Goal: Transaction & Acquisition: Purchase product/service

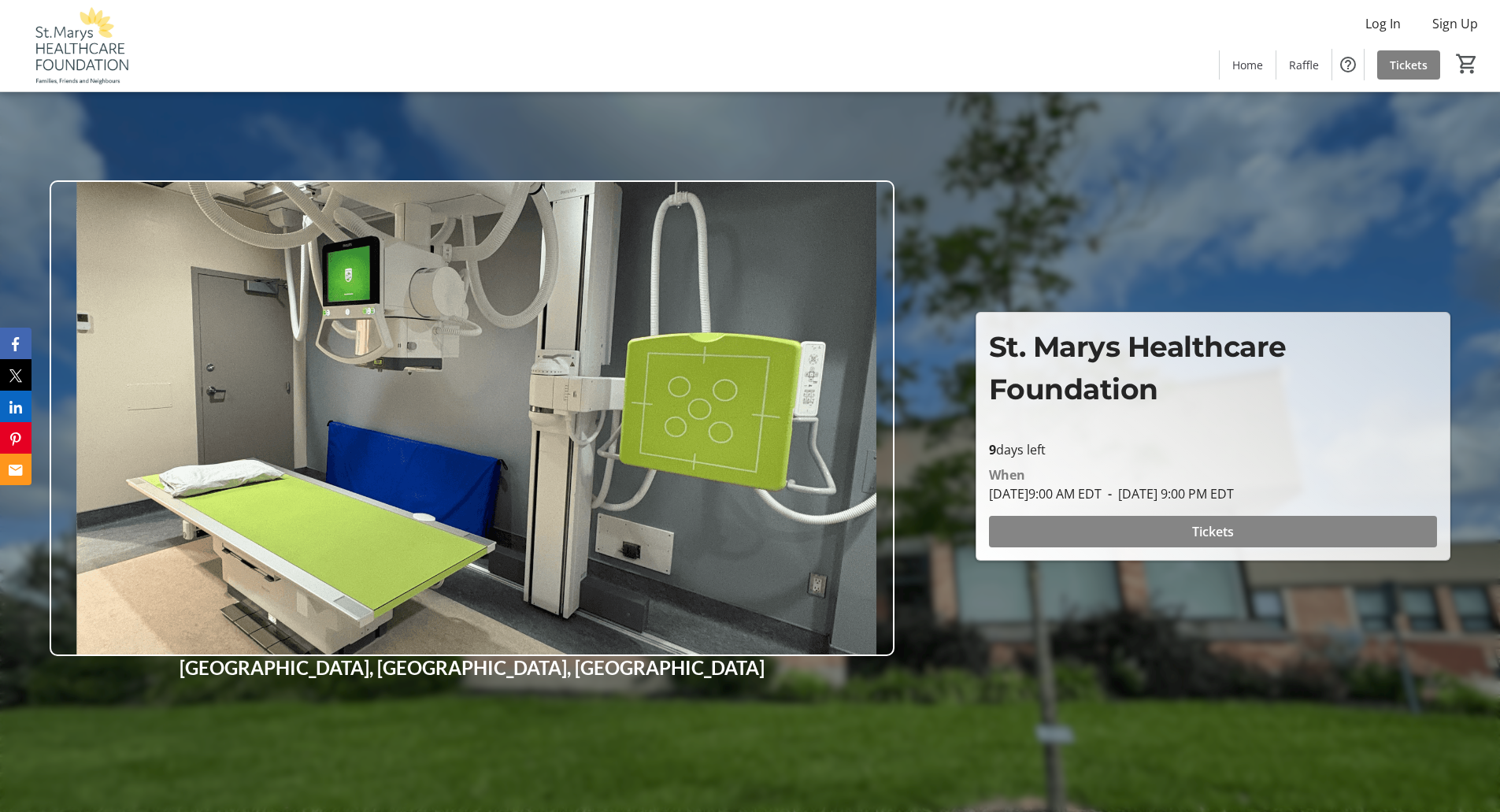
click at [1225, 526] on span "Tickets" at bounding box center [1212, 532] width 42 height 19
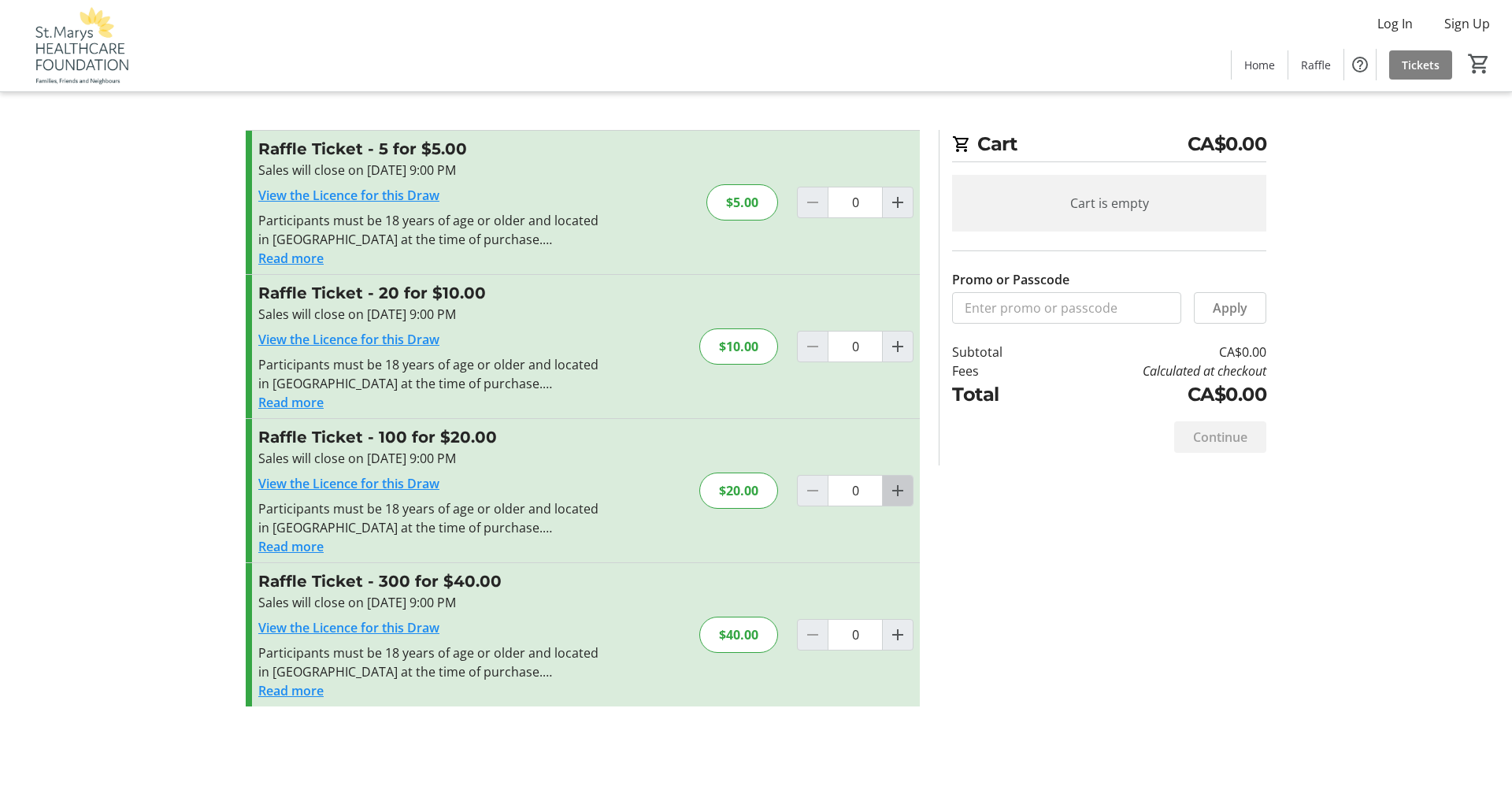
click at [899, 490] on mat-icon "Increment by one" at bounding box center [898, 491] width 19 height 19
type input "1"
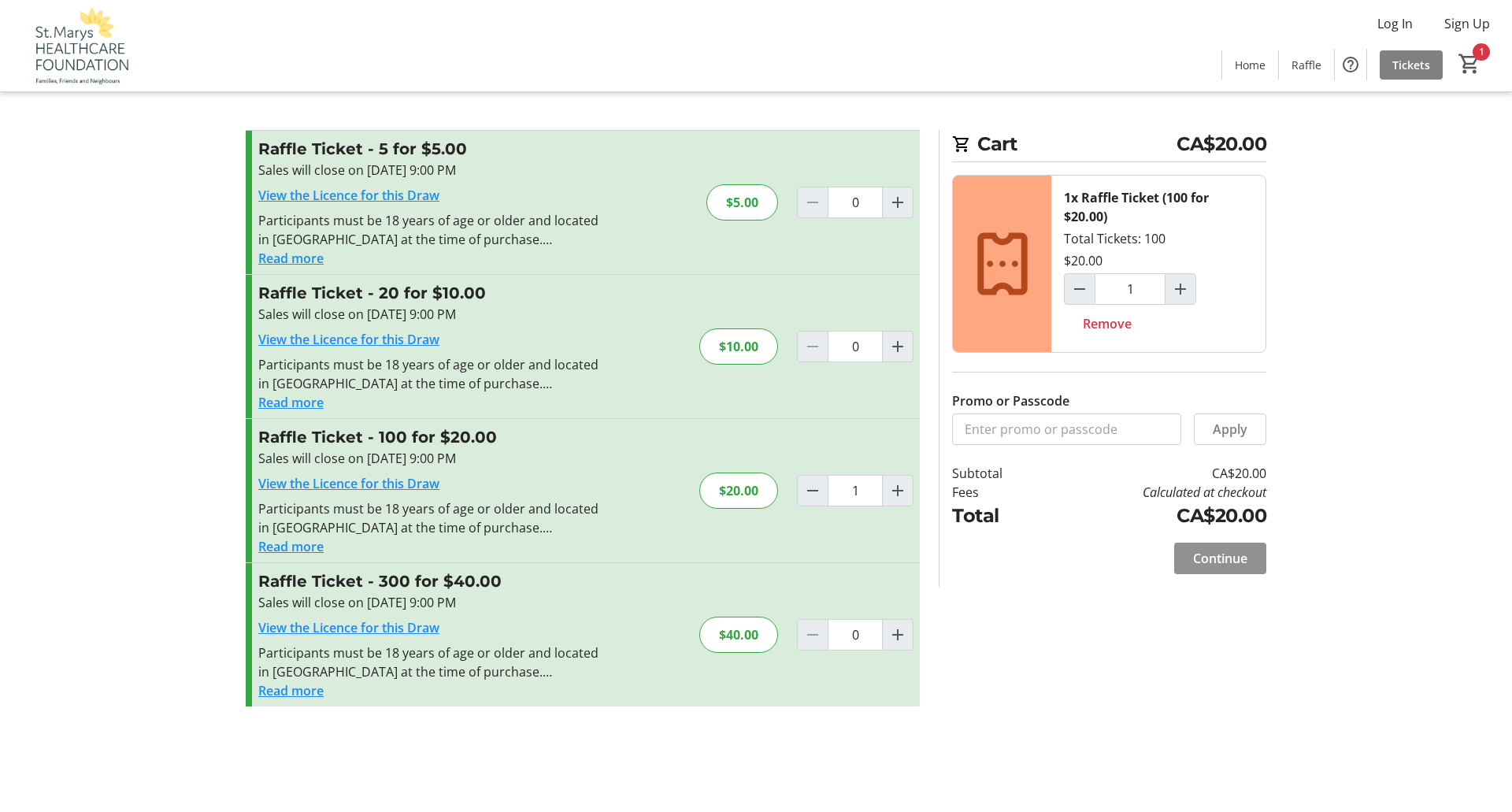
click at [1218, 554] on span "Continue" at bounding box center [1220, 558] width 54 height 19
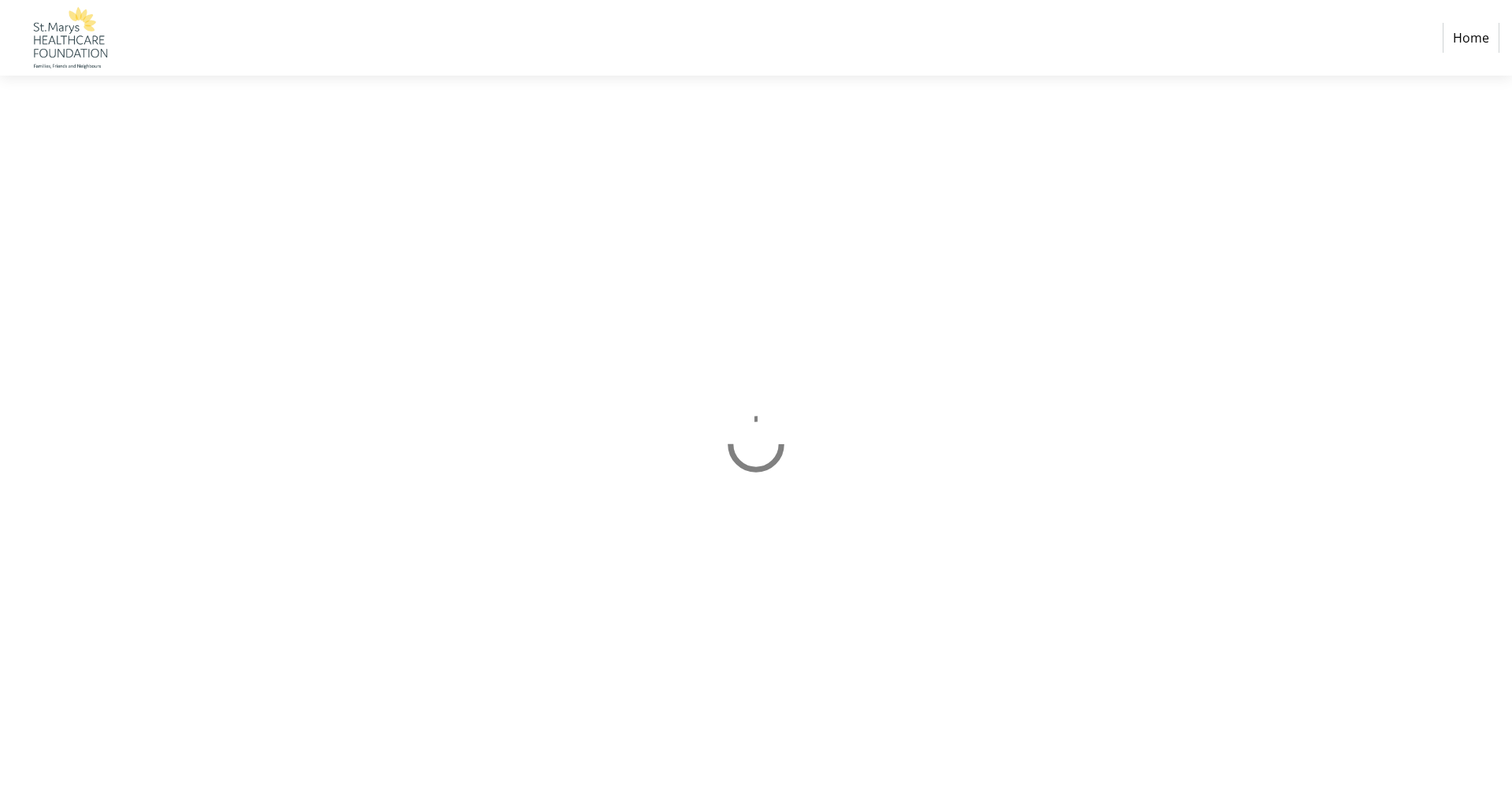
select select "CA"
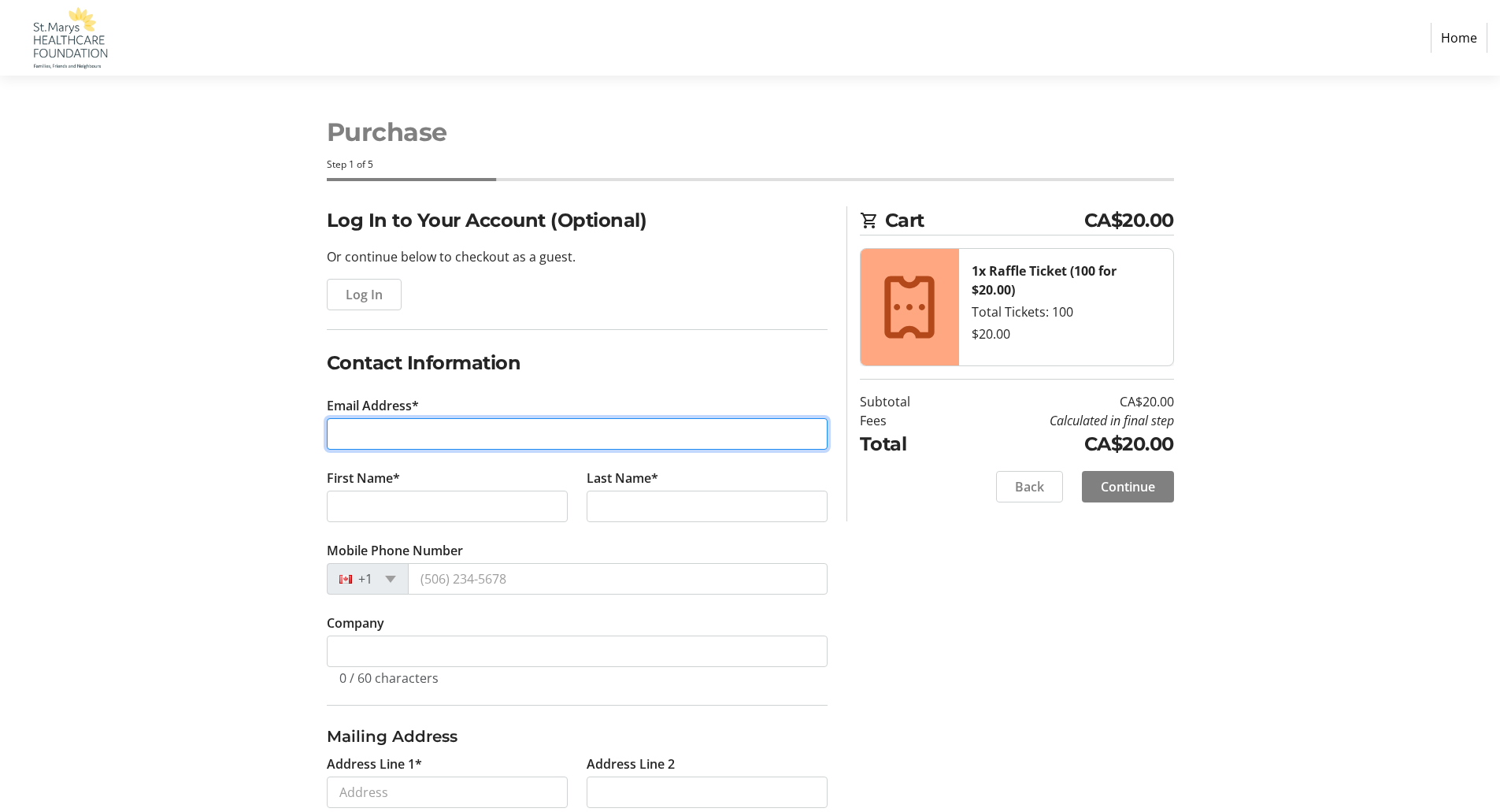
click at [393, 432] on input "Email Address*" at bounding box center [577, 433] width 501 height 31
type input "[EMAIL_ADDRESS][PERSON_NAME][DOMAIN_NAME]"
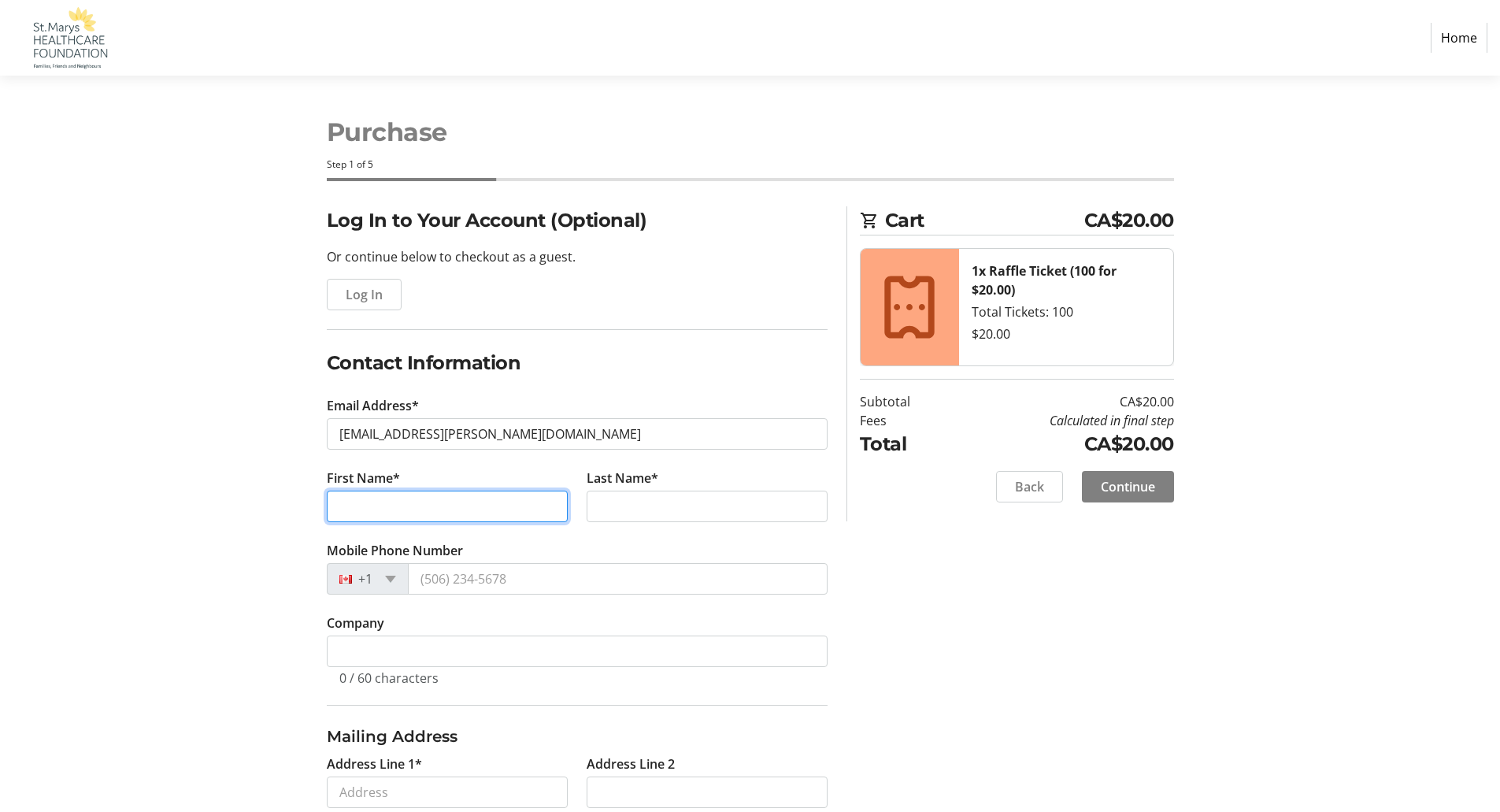
click at [439, 512] on input "First Name*" at bounding box center [447, 505] width 241 height 31
type input "[PERSON_NAME]"
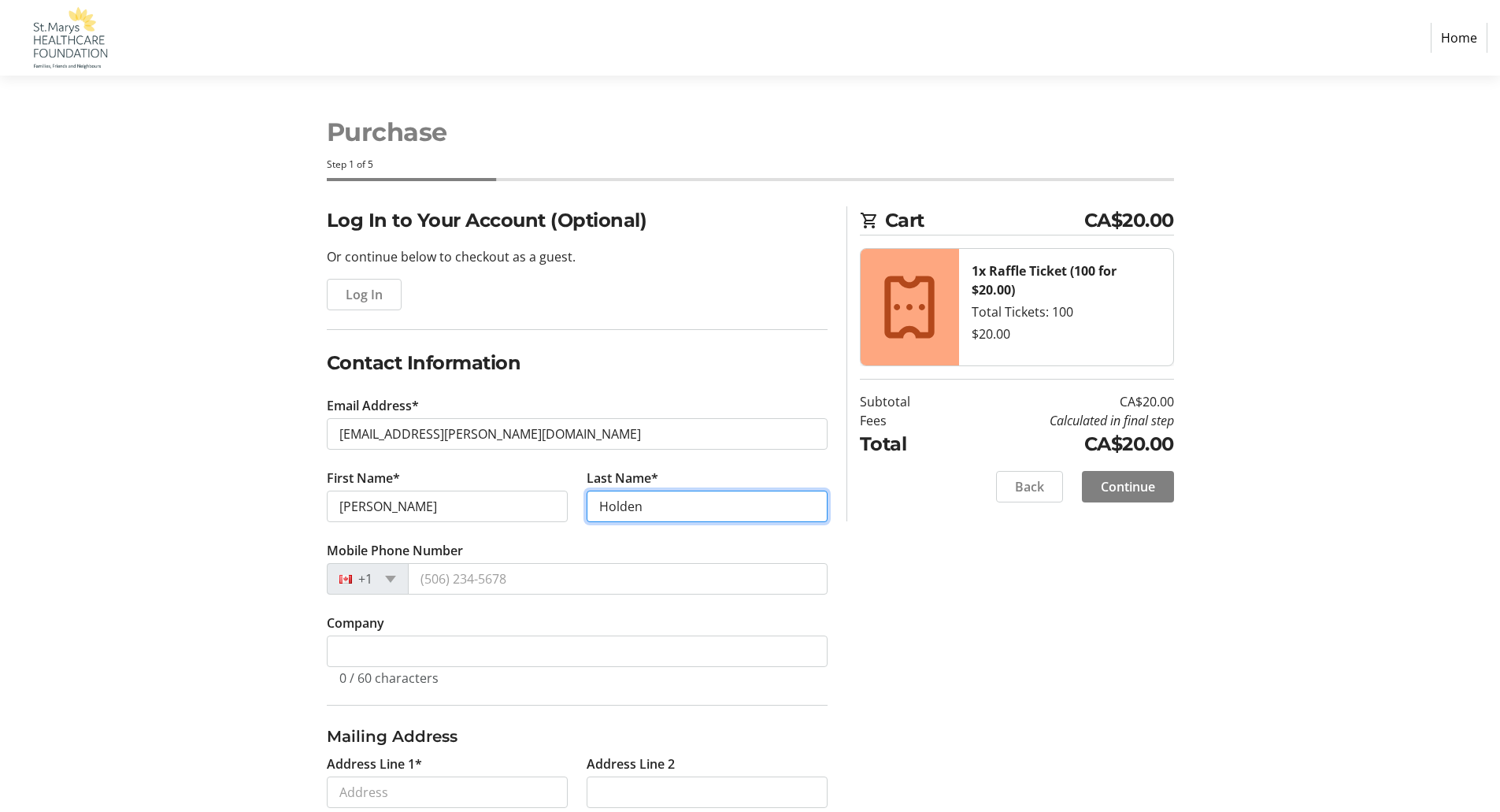
type input "Holden"
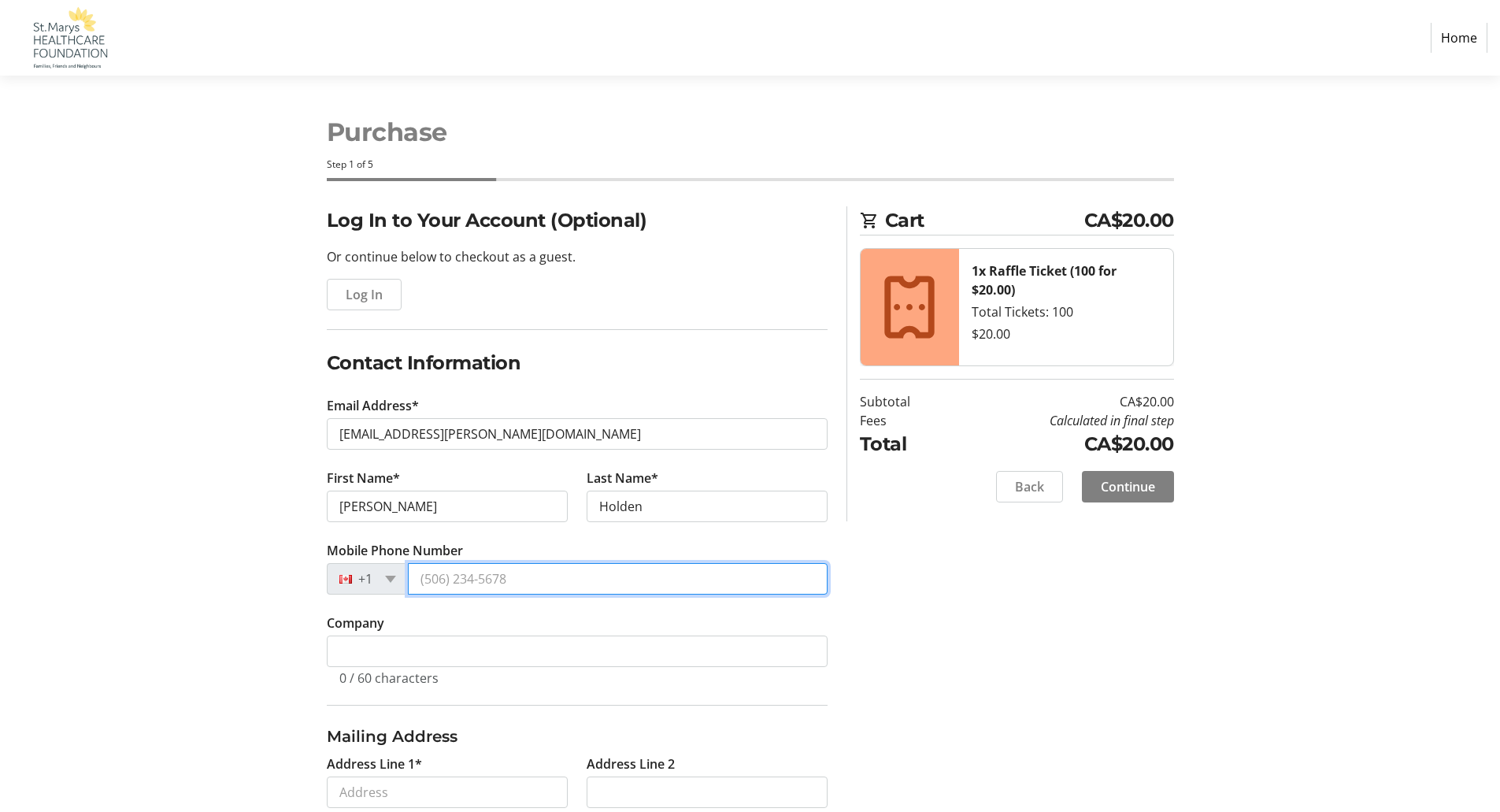
click at [441, 576] on input "Mobile Phone Number" at bounding box center [617, 578] width 420 height 31
type input "[PHONE_NUMBER]"
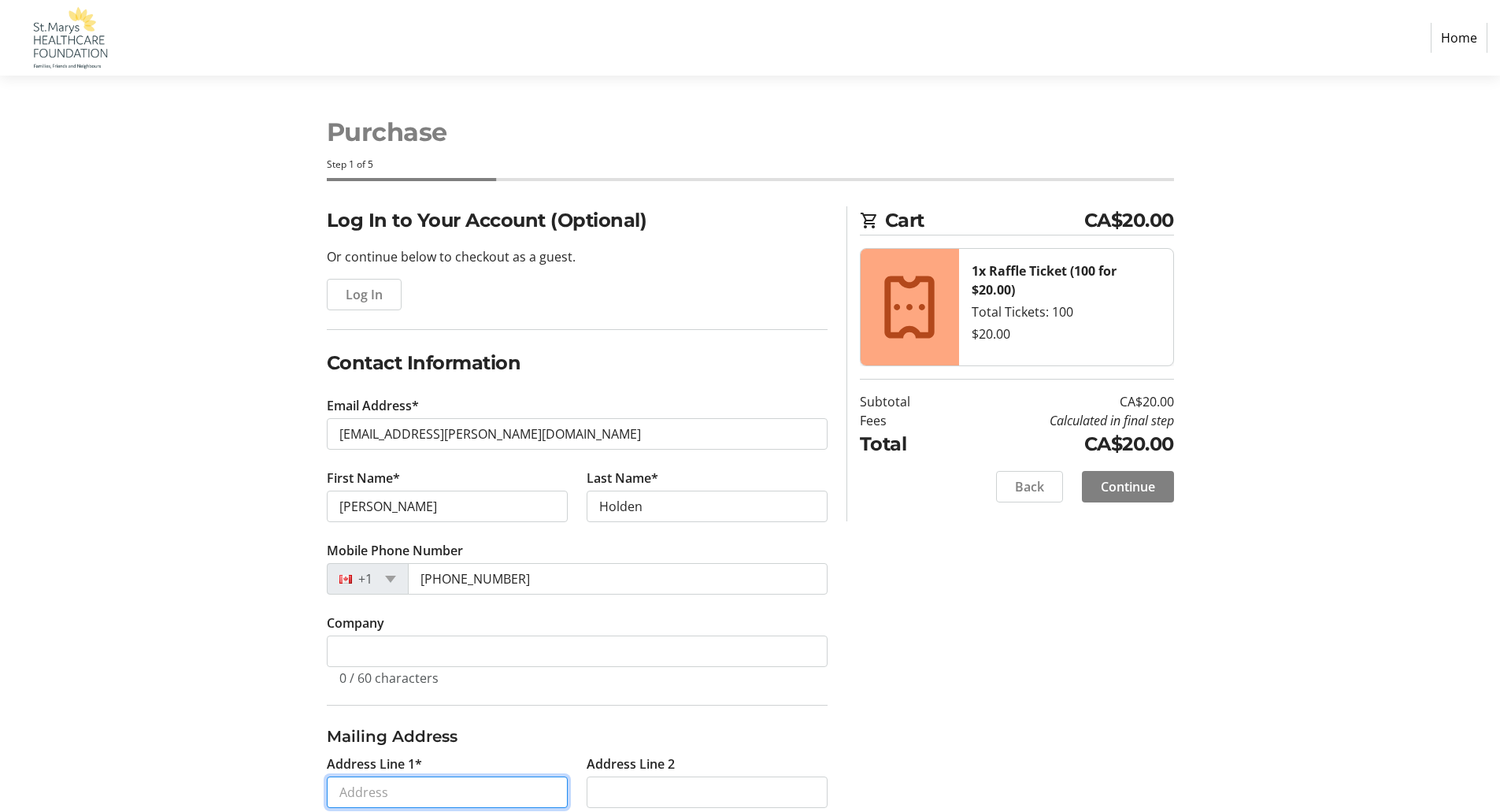
type input "[STREET_ADDRESS][PERSON_NAME]"
type input "St. Marys"
select select "ON"
type input "N4X 1C2"
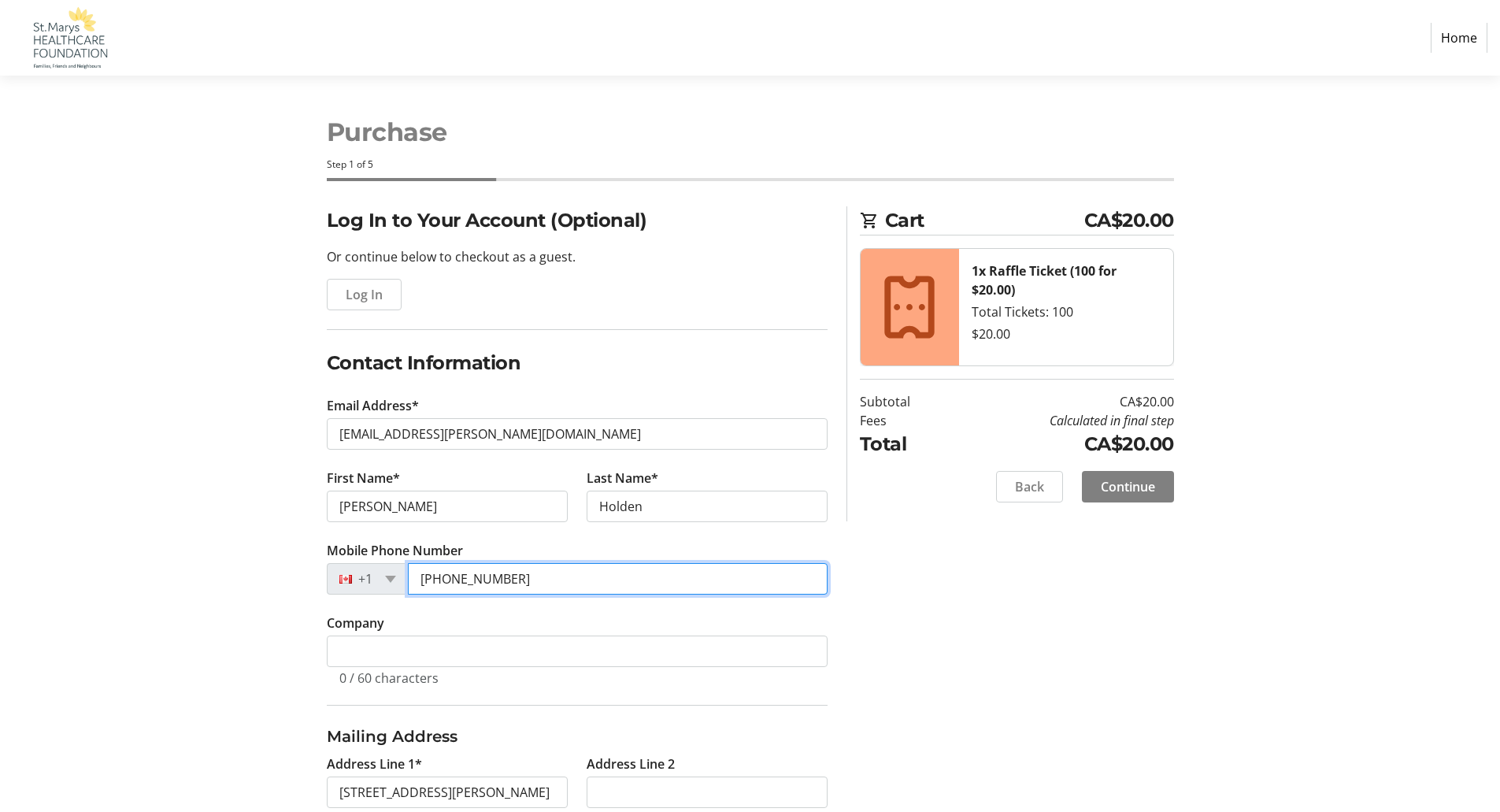
type input "[PHONE_NUMBER]"
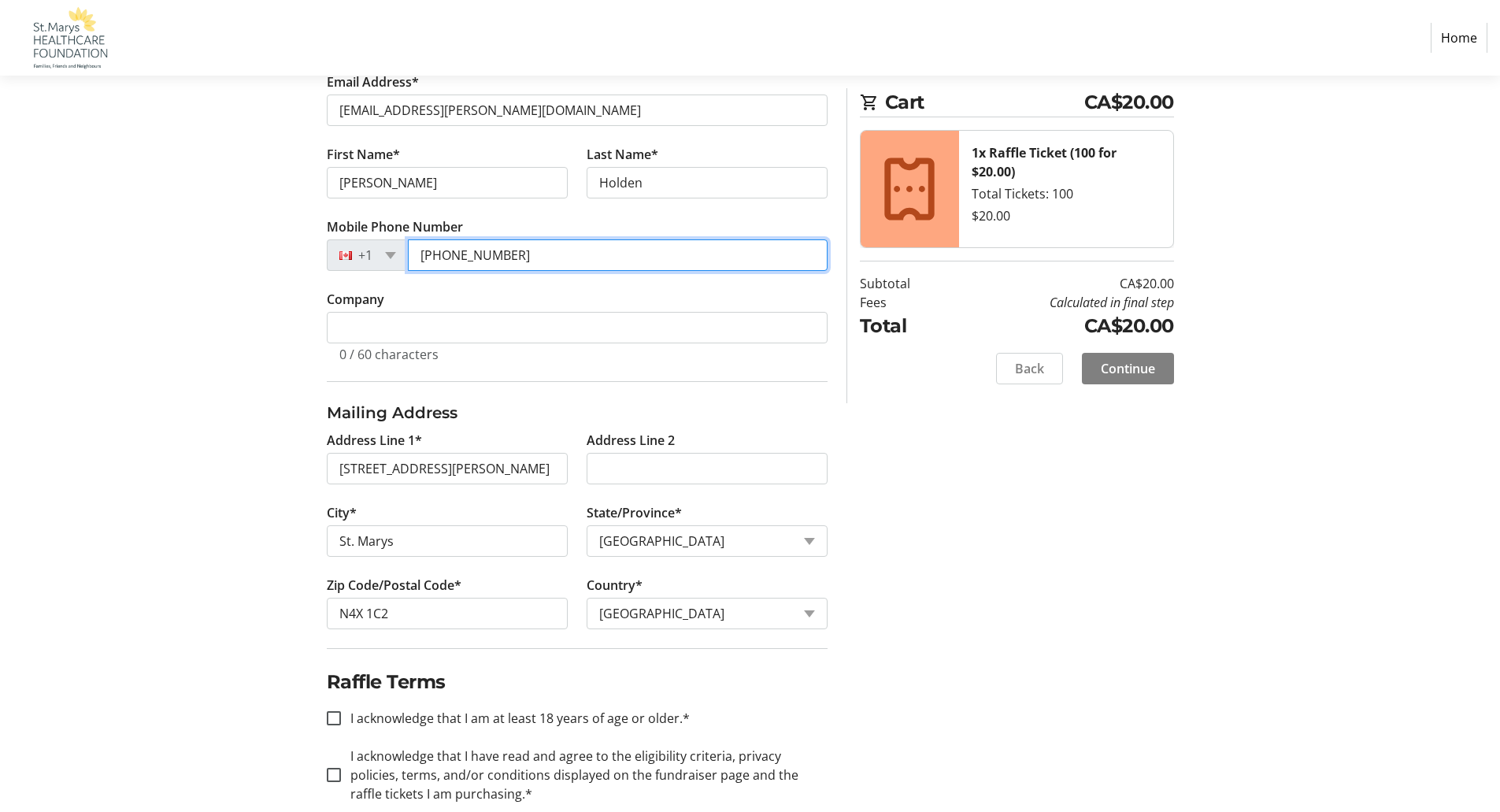
scroll to position [352, 0]
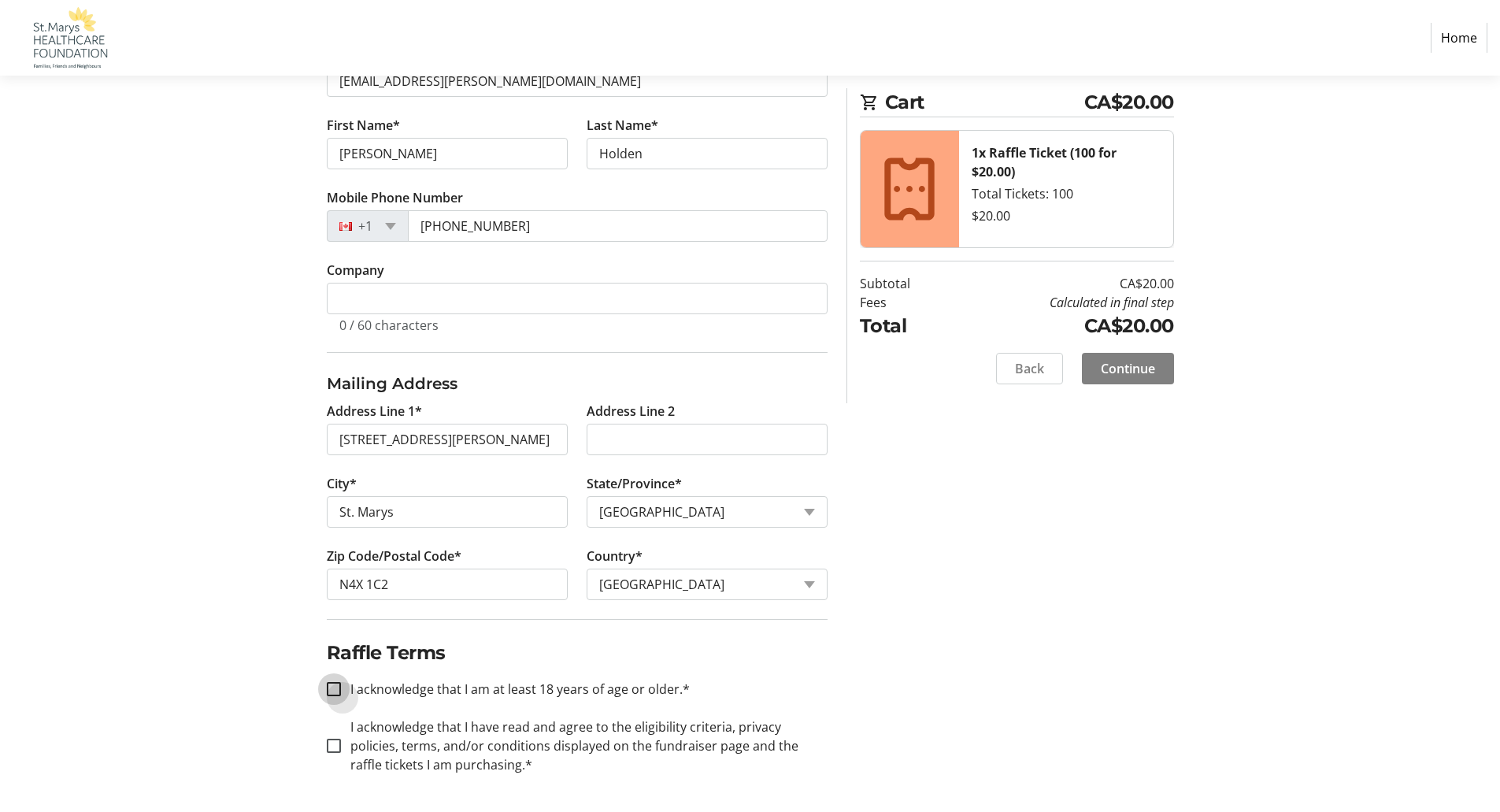
click at [332, 689] on input "I acknowledge that I am at least 18 years of age or older.*" at bounding box center [334, 689] width 14 height 14
checkbox input "true"
click at [330, 744] on input "I acknowledge that I have read and agree to the eligibility criteria, privacy p…" at bounding box center [334, 746] width 14 height 14
checkbox input "true"
click at [1139, 363] on span "Continue" at bounding box center [1128, 368] width 54 height 19
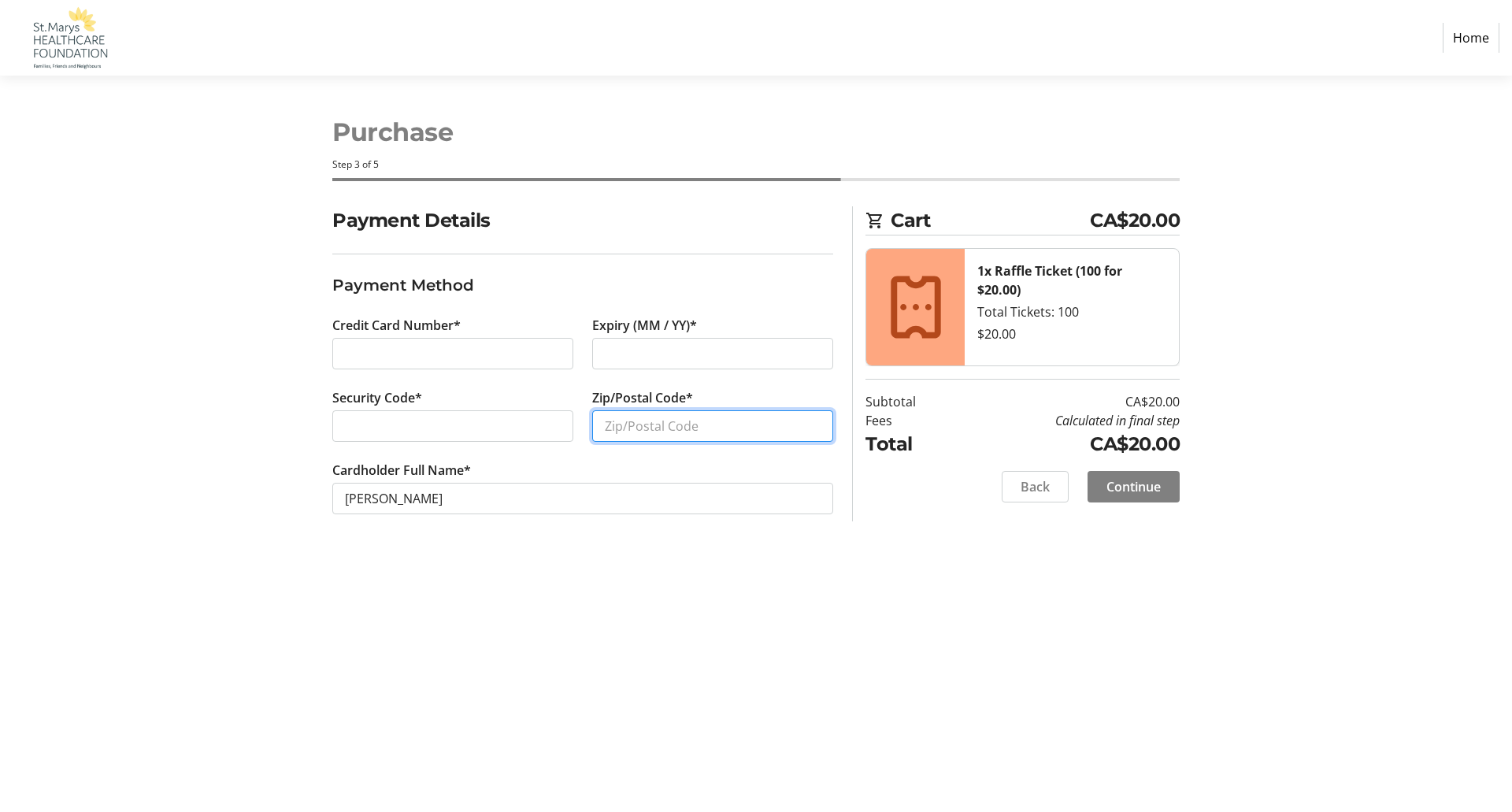
click at [661, 421] on input "Zip/Postal Code*" at bounding box center [712, 425] width 241 height 31
type input "N4X 1C2"
click at [1127, 480] on span "Continue" at bounding box center [1134, 487] width 54 height 19
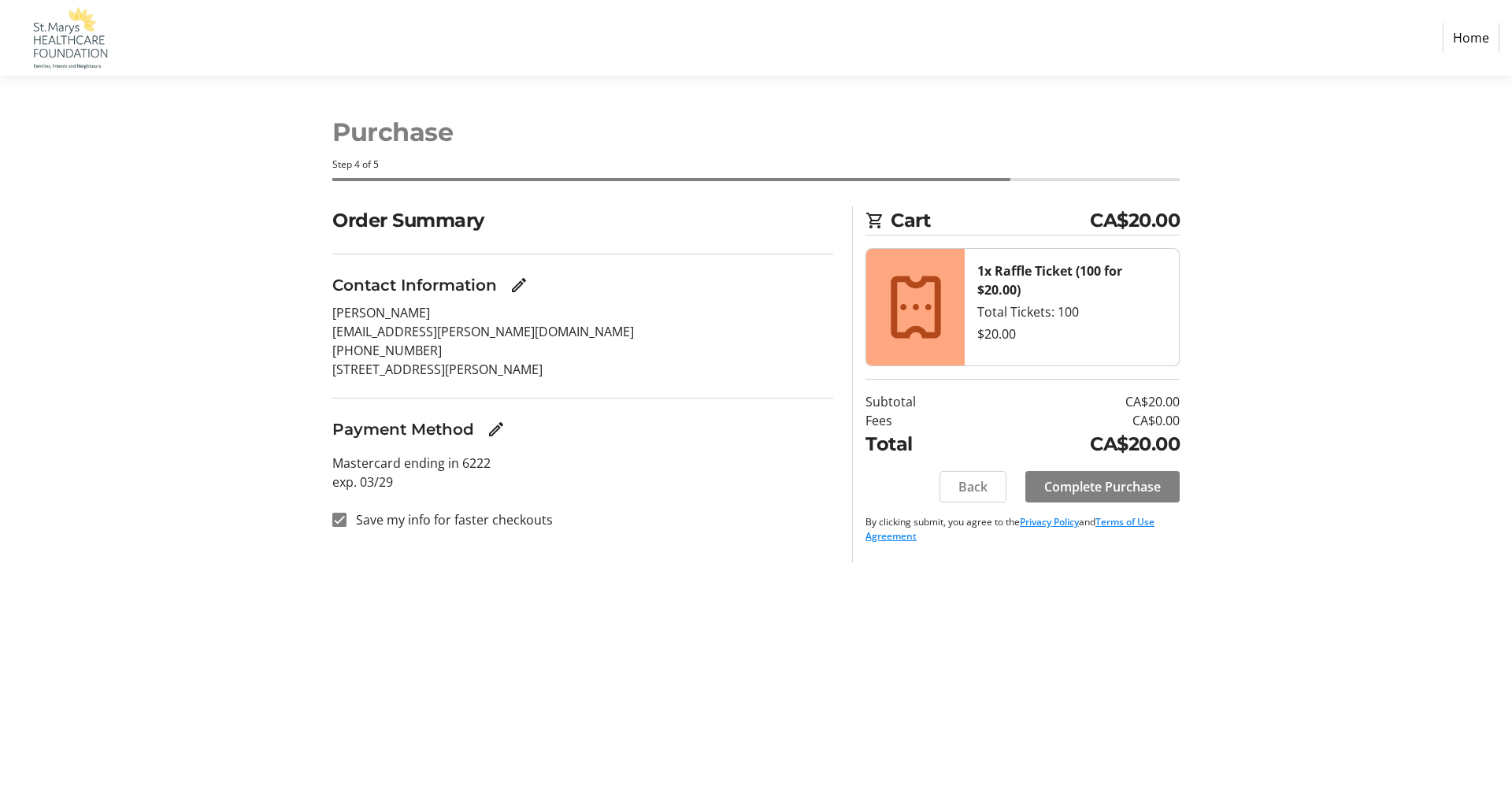
click at [1125, 482] on span "Complete Purchase" at bounding box center [1103, 487] width 116 height 19
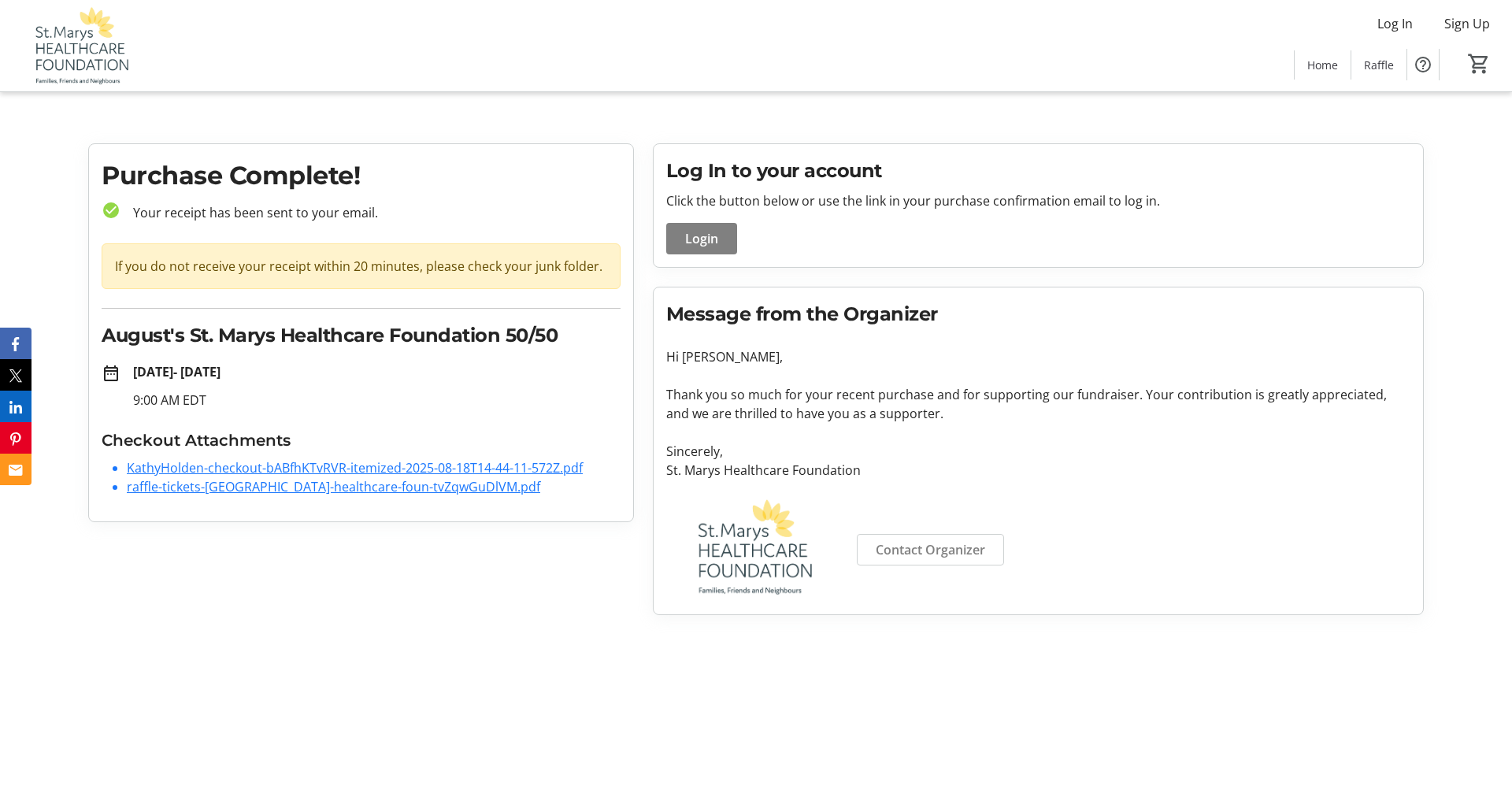
click at [288, 468] on link "KathyHolden-checkout-bABfhKTvRVR-itemized-2025-08-18T14-44-11-572Z.pdf" at bounding box center [354, 468] width 456 height 18
